Goal: Task Accomplishment & Management: Manage account settings

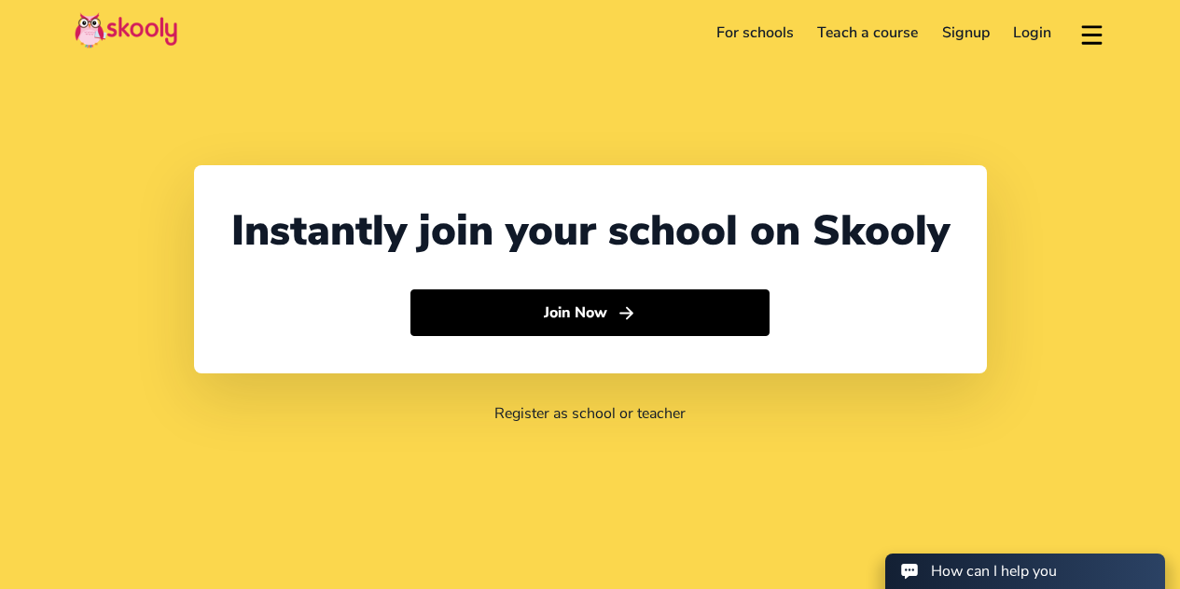
select select "32"
select select "[GEOGRAPHIC_DATA]"
select select "Europe/[GEOGRAPHIC_DATA]"
click at [1035, 37] on link "Login" at bounding box center [1033, 33] width 62 height 30
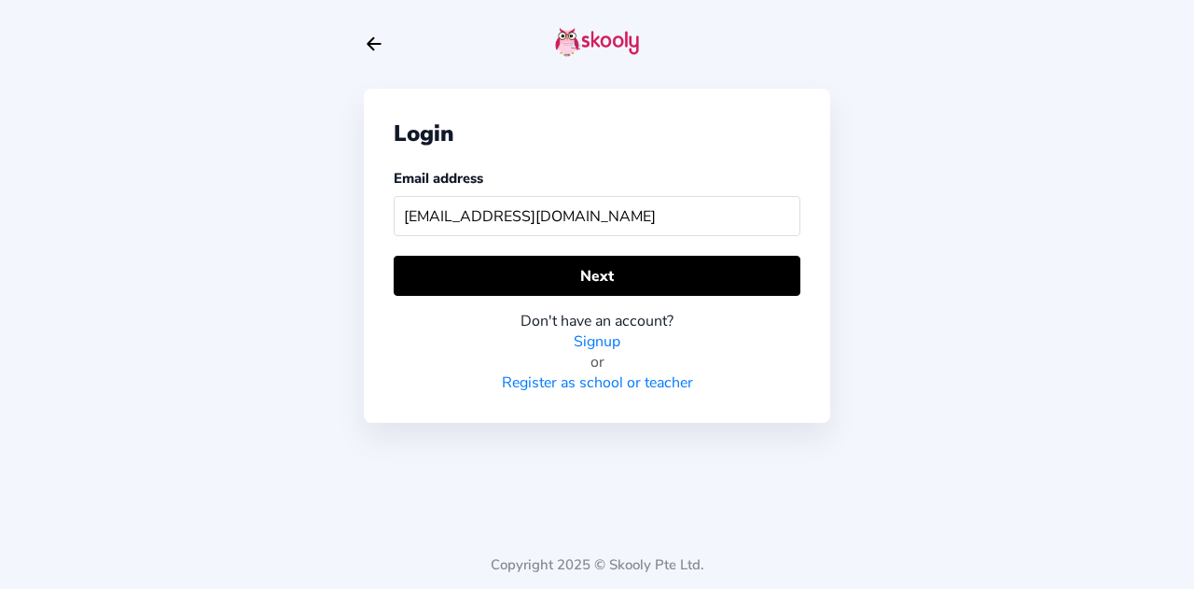
type input "syfqhhusna@gmail.com"
click at [555, 243] on div "Login Email address syfqhhusna@gmail.com Next Don't have an account? Signup or …" at bounding box center [597, 256] width 466 height 334
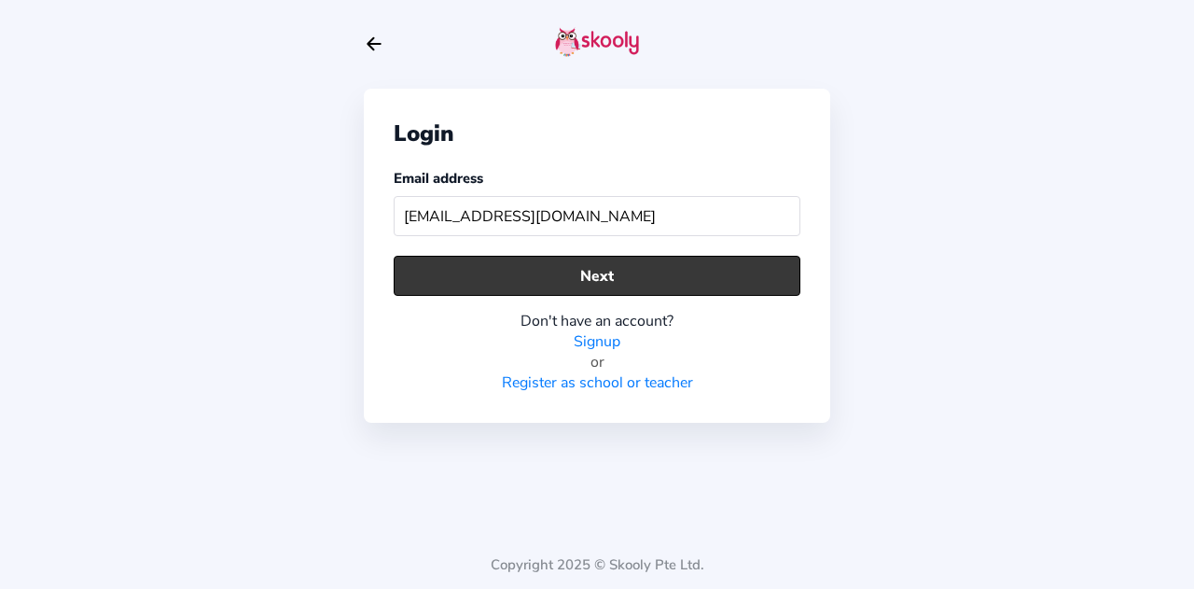
click at [548, 261] on button "Next" at bounding box center [597, 276] width 407 height 40
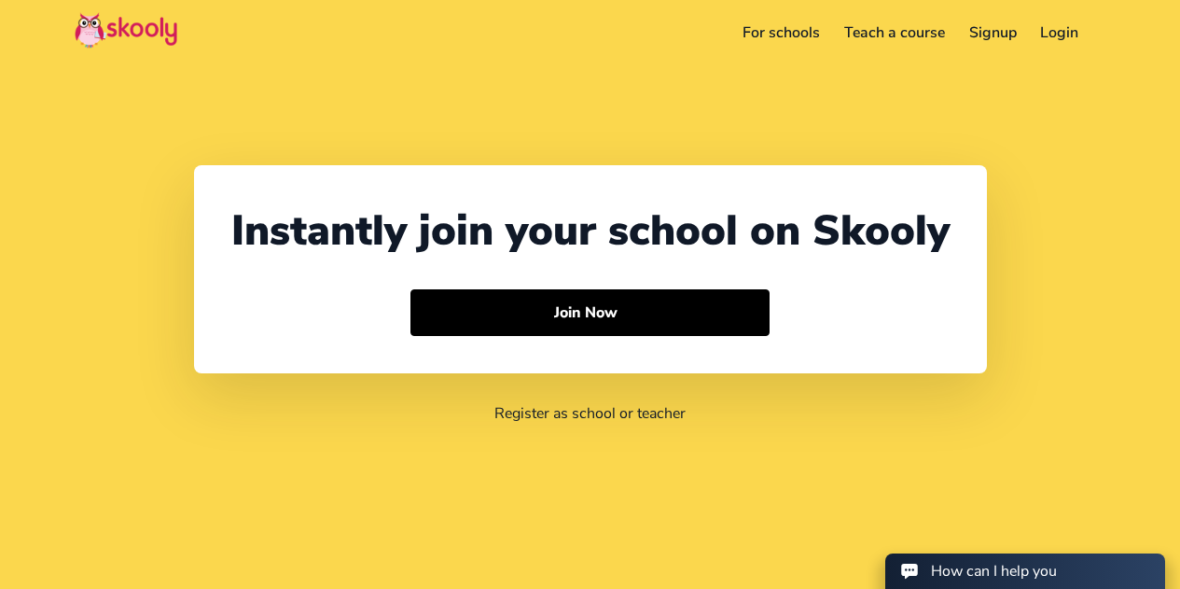
select select "32"
select select "[GEOGRAPHIC_DATA]"
select select "Europe/[GEOGRAPHIC_DATA]"
